Goal: Task Accomplishment & Management: Use online tool/utility

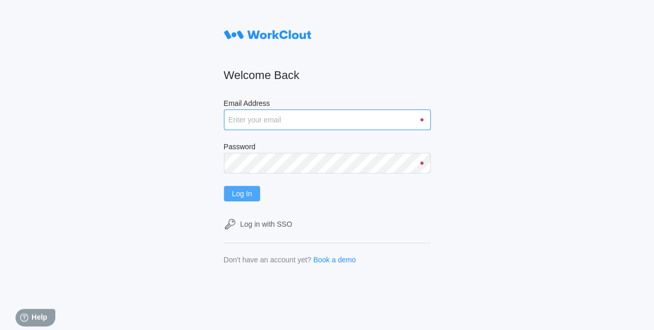
type input "[EMAIL_ADDRESS][DOMAIN_NAME]"
click at [245, 193] on span "Log In" at bounding box center [242, 193] width 20 height 7
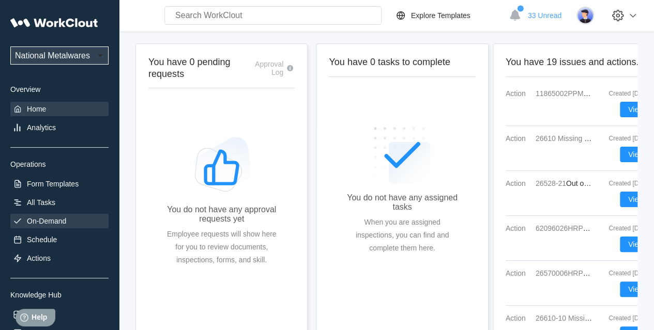
click at [42, 221] on div "On-Demand" at bounding box center [46, 221] width 39 height 8
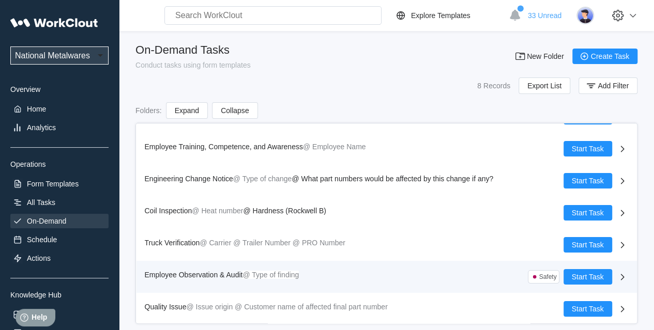
scroll to position [56, 0]
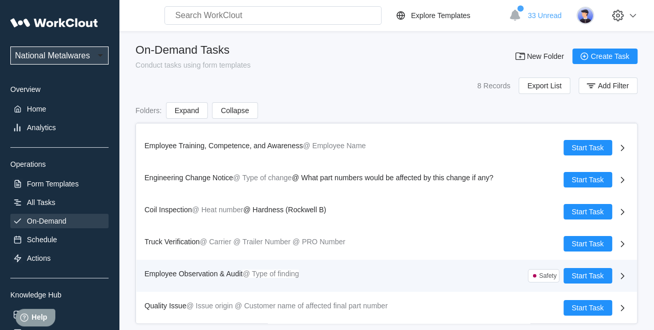
click at [193, 273] on span "Employee Observation & Audit" at bounding box center [194, 274] width 98 height 8
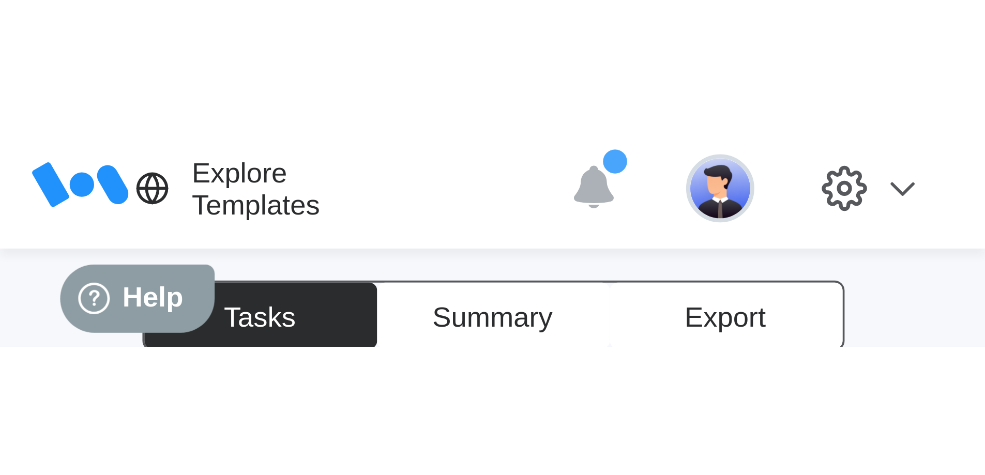
scroll to position [328, 0]
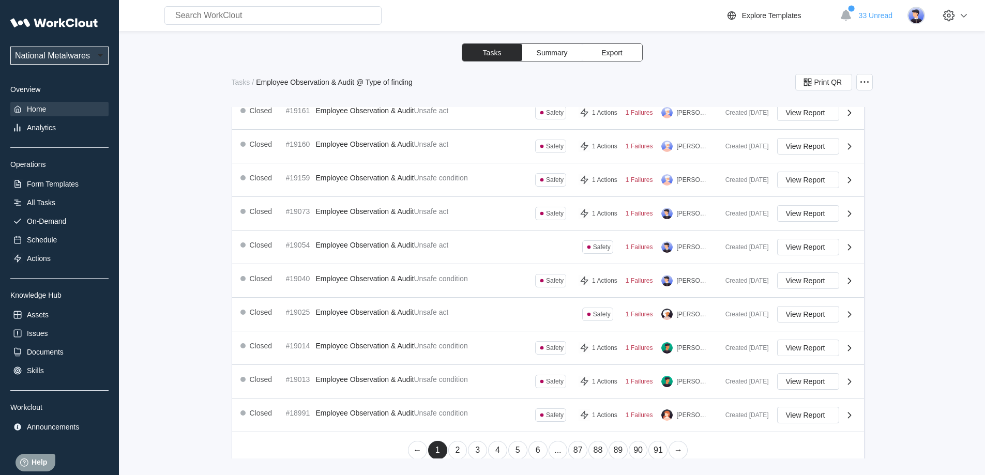
click at [34, 105] on div "Home" at bounding box center [36, 109] width 19 height 8
